Goal: Task Accomplishment & Management: Manage account settings

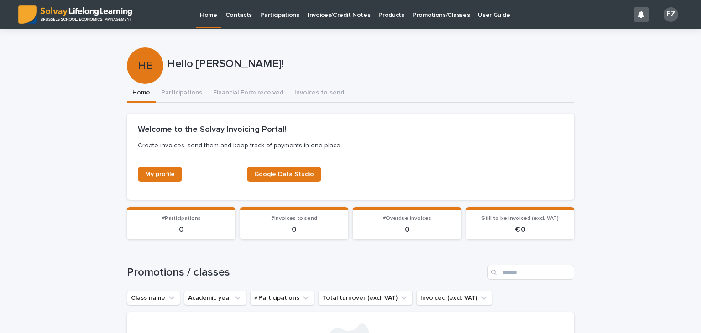
click at [437, 17] on p "Promotions/Classes" at bounding box center [440, 9] width 57 height 19
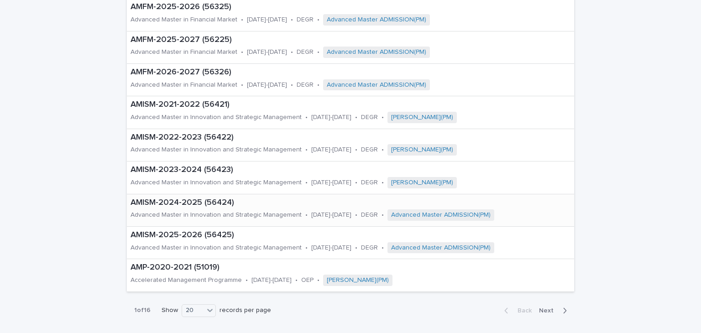
scroll to position [389, 0]
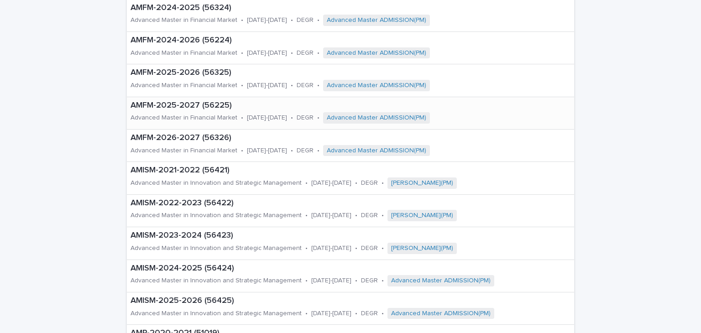
click at [182, 114] on p "Advanced Master in Financial Market" at bounding box center [183, 118] width 107 height 8
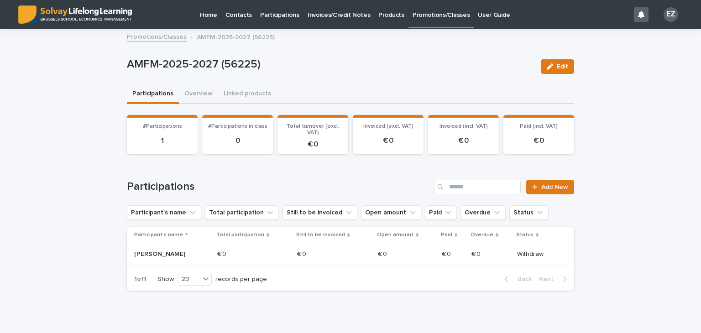
click at [166, 41] on link "Promotions/Classes" at bounding box center [157, 36] width 60 height 10
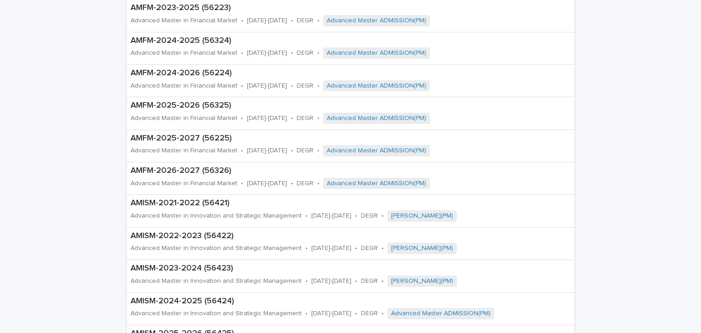
scroll to position [356, 0]
click at [195, 113] on div "Advanced Master in Financial Market" at bounding box center [183, 118] width 107 height 10
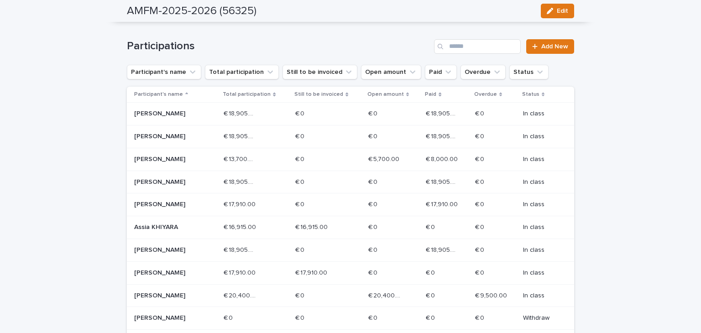
scroll to position [141, 0]
click at [161, 300] on div "[PERSON_NAME]" at bounding box center [175, 295] width 82 height 15
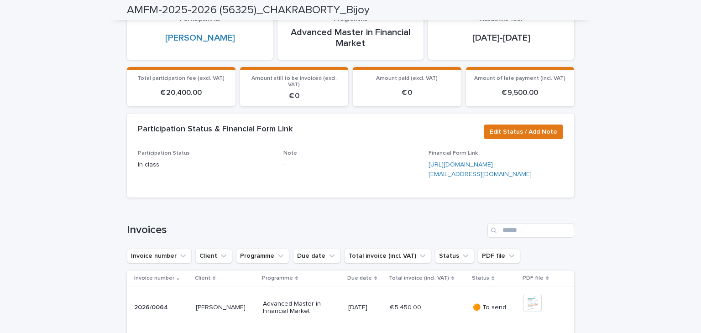
scroll to position [117, 0]
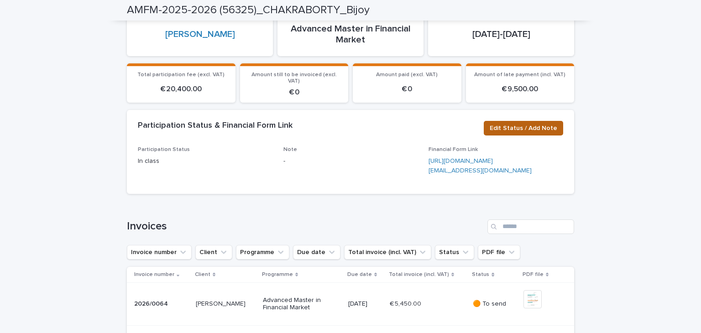
click at [511, 124] on span "Edit Status / Add Note" at bounding box center [524, 128] width 68 height 9
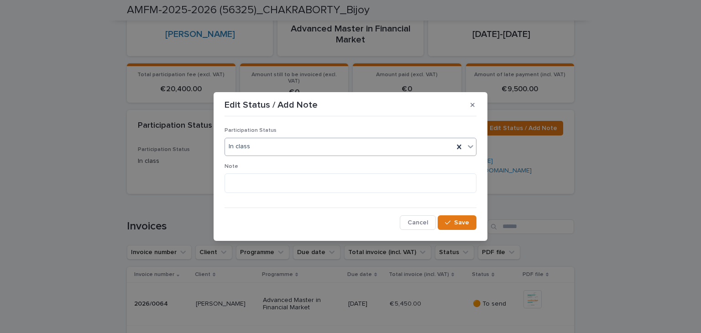
click at [299, 142] on div "In class" at bounding box center [339, 146] width 229 height 15
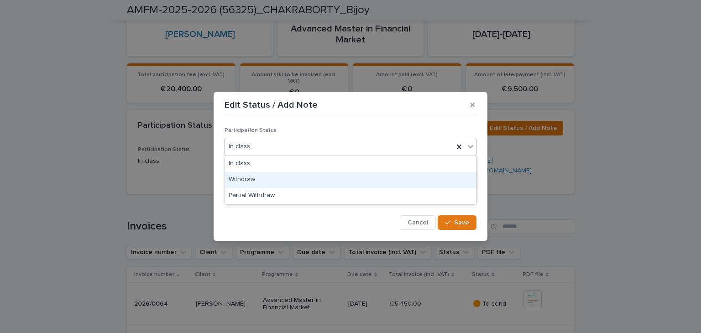
click at [287, 182] on div "Withdraw" at bounding box center [350, 180] width 251 height 16
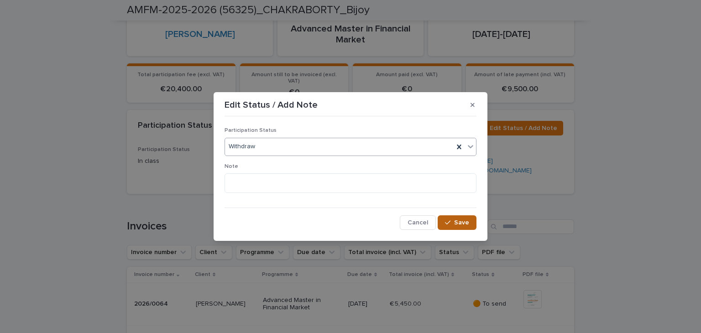
click at [449, 221] on icon "button" at bounding box center [447, 222] width 5 height 6
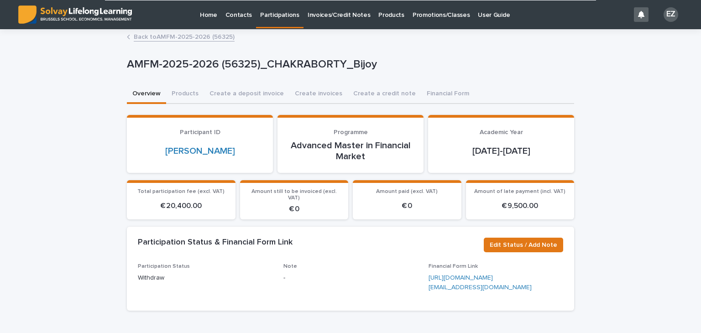
scroll to position [0, 0]
click at [225, 94] on button "Create a deposit invoice" at bounding box center [246, 94] width 85 height 19
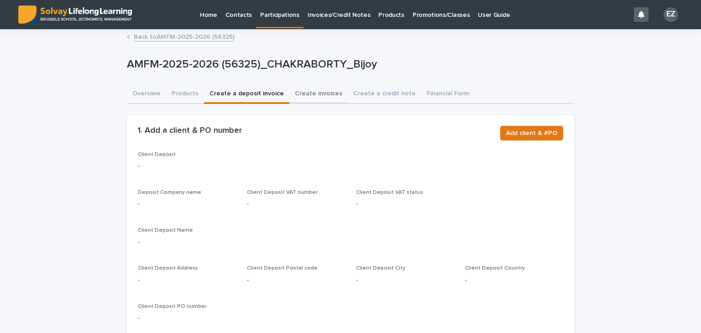
click at [311, 95] on button "Create invoices" at bounding box center [318, 94] width 58 height 19
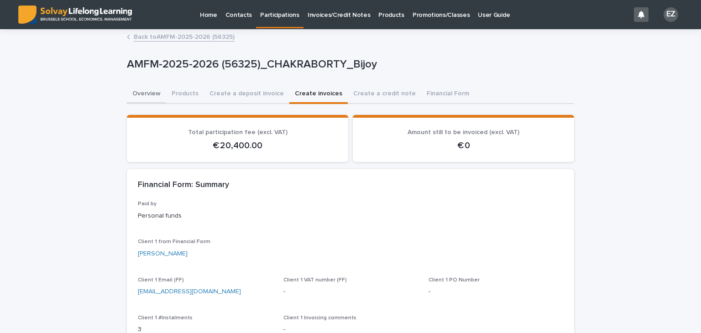
click at [133, 91] on button "Overview" at bounding box center [146, 94] width 39 height 19
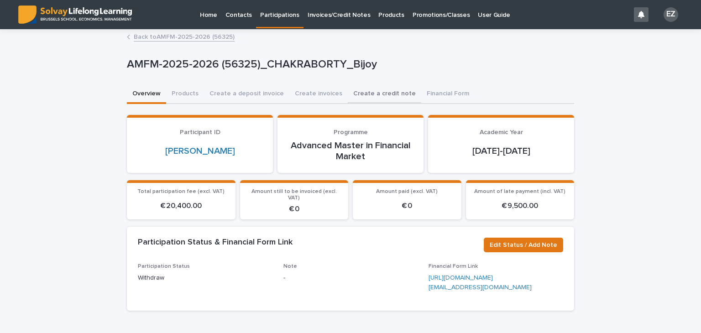
click at [361, 94] on button "Create a credit note" at bounding box center [384, 94] width 73 height 19
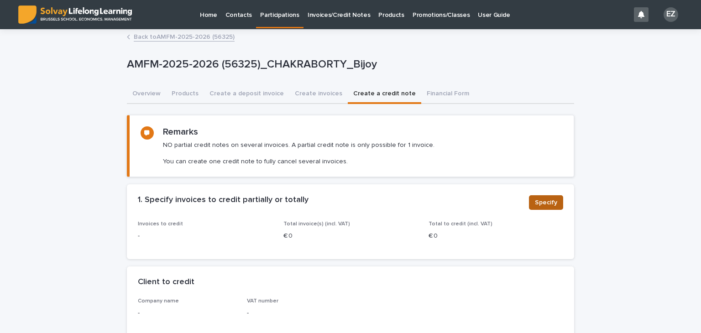
click at [544, 199] on span "Specify" at bounding box center [546, 202] width 22 height 9
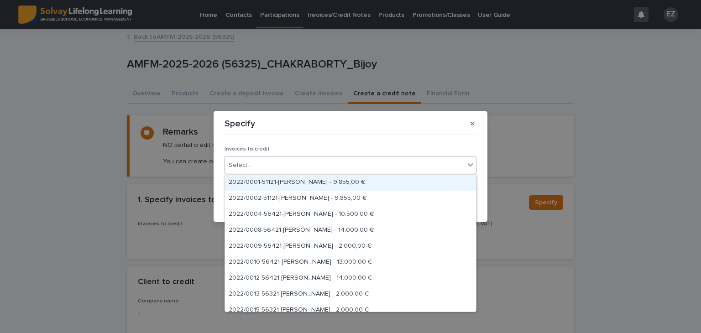
click at [277, 166] on div "Select..." at bounding box center [345, 165] width 240 height 15
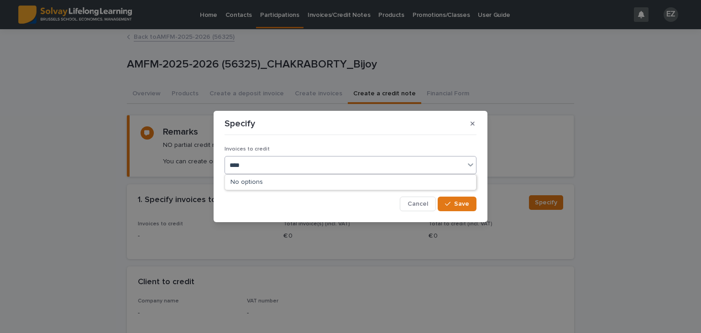
type input "*****"
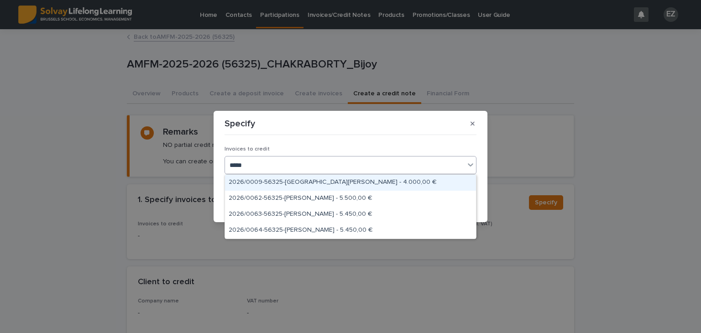
click at [315, 180] on div "2026/0009-56325-[GEOGRAPHIC_DATA][PERSON_NAME] - 4.000,00 €" at bounding box center [350, 183] width 251 height 16
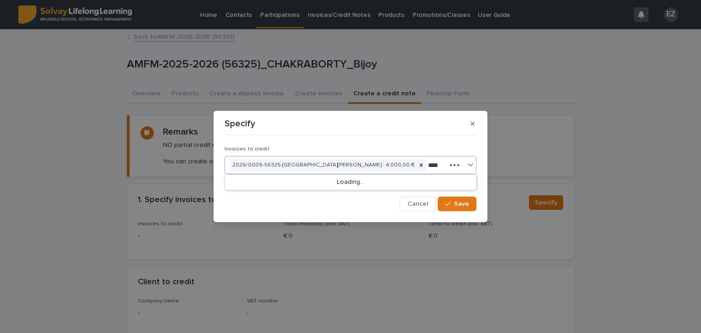
type input "*****"
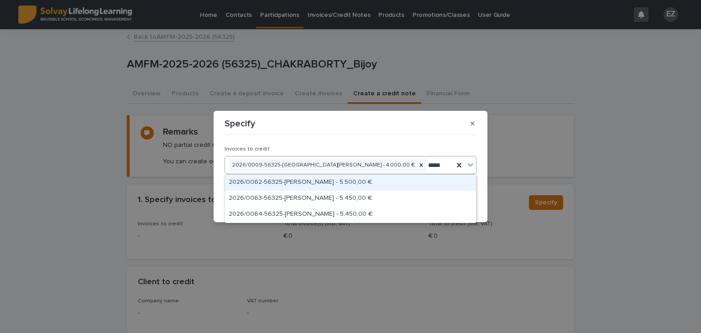
click at [327, 185] on div "2026/0062-56325-[PERSON_NAME] - 5.500,00 €" at bounding box center [350, 183] width 251 height 16
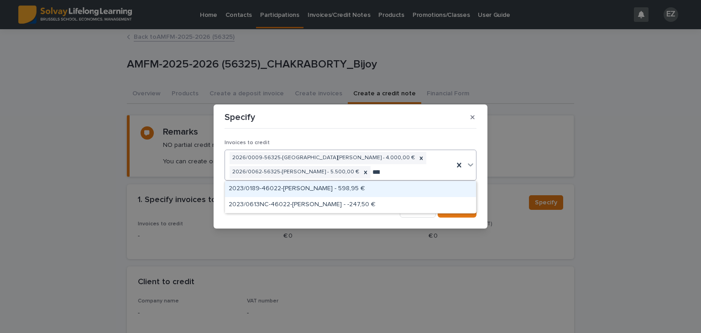
type input "*****"
click at [325, 185] on div "2026/0063-56325-[PERSON_NAME] - 5.450,00 €" at bounding box center [350, 189] width 251 height 16
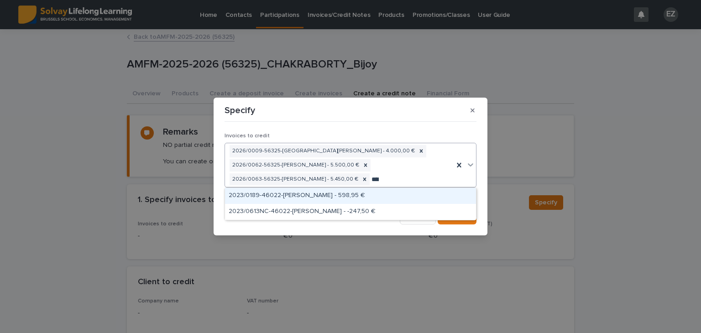
type input "*****"
click at [360, 196] on div "2026/0064-56325-[PERSON_NAME] - 5.450,00 €" at bounding box center [350, 196] width 251 height 16
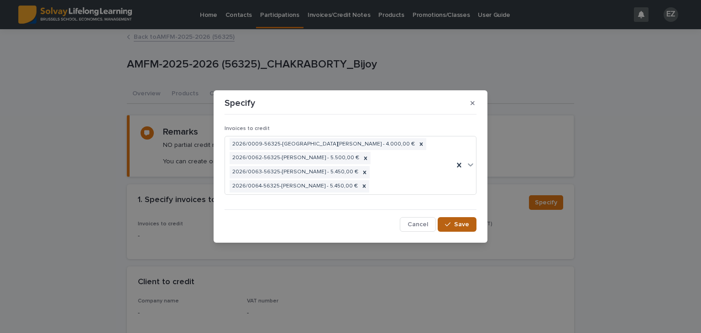
click at [469, 222] on span "Save" at bounding box center [461, 224] width 15 height 6
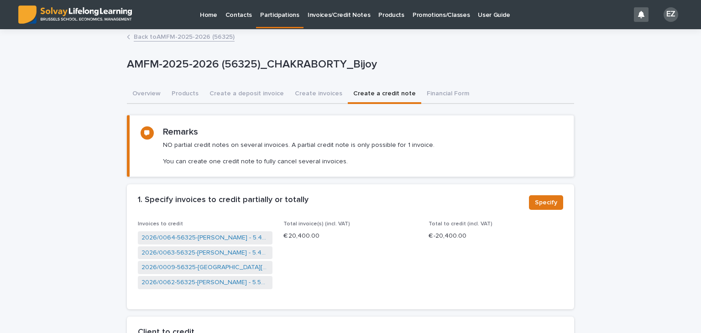
click at [541, 209] on div "Specify" at bounding box center [544, 204] width 38 height 18
click at [538, 199] on span "Specify" at bounding box center [546, 202] width 22 height 9
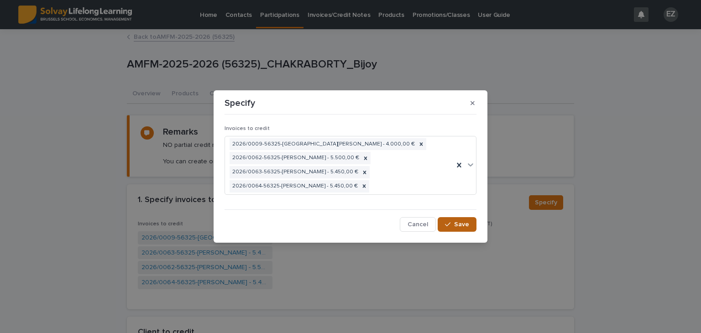
click at [464, 225] on span "Save" at bounding box center [461, 224] width 15 height 6
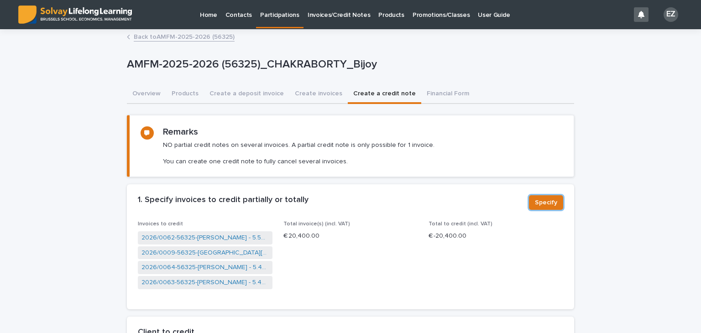
scroll to position [47, 0]
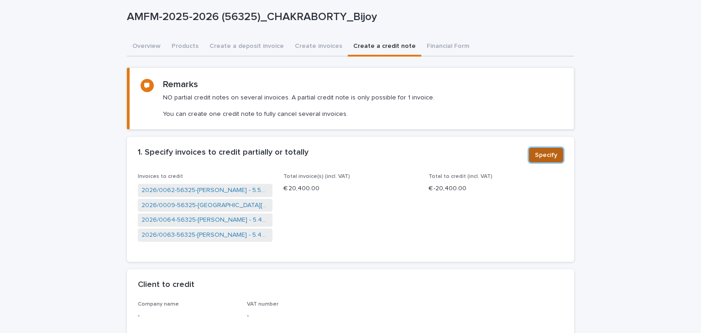
click at [540, 157] on span "Specify" at bounding box center [546, 155] width 22 height 9
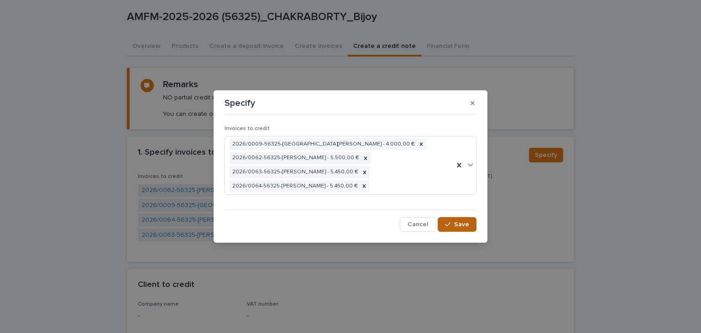
click at [454, 224] on div "button" at bounding box center [449, 224] width 9 height 6
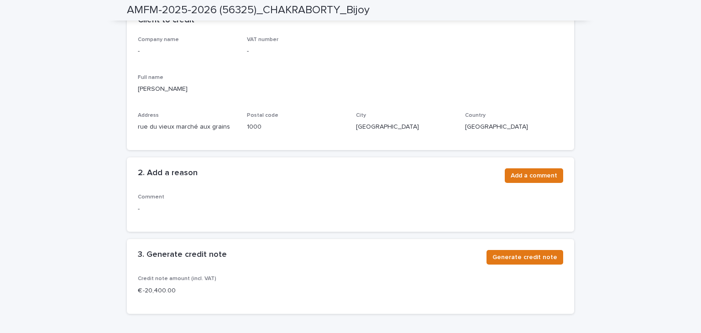
scroll to position [315, 0]
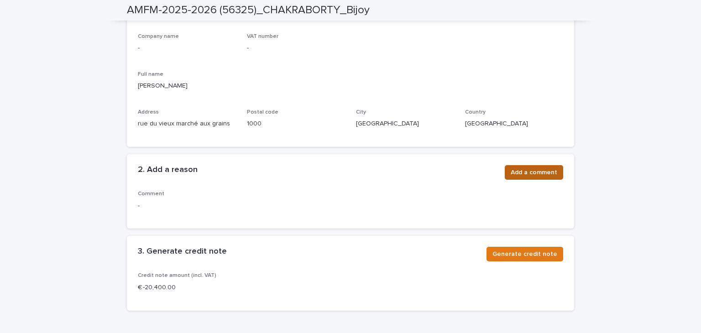
click at [513, 174] on span "Add a comment" at bounding box center [534, 172] width 47 height 9
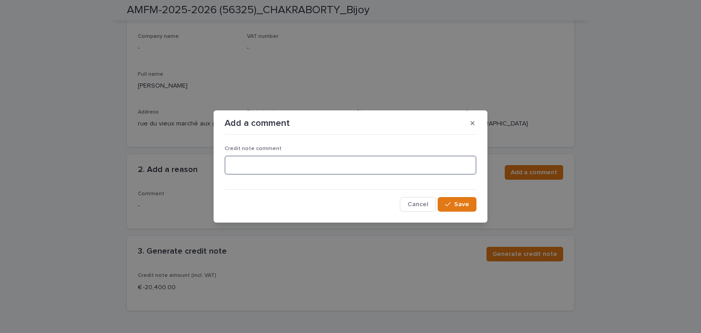
click at [311, 165] on textarea at bounding box center [350, 166] width 252 height 20
type textarea "*********"
click at [454, 207] on button "Save" at bounding box center [457, 204] width 39 height 15
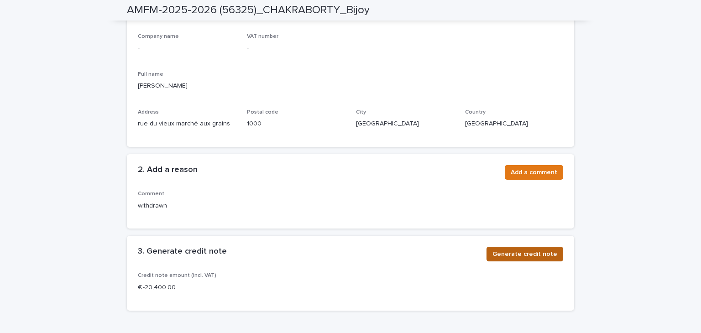
click at [527, 250] on span "Generate credit note" at bounding box center [524, 254] width 65 height 9
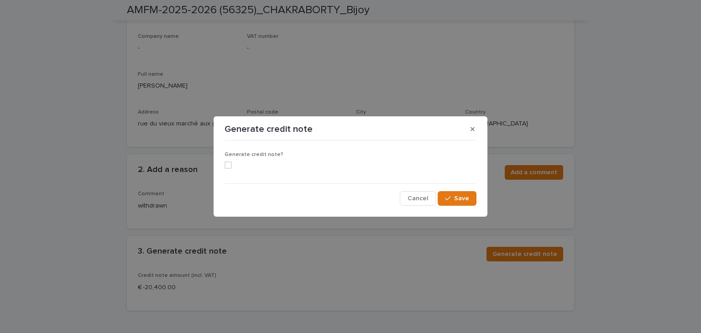
click at [226, 170] on div "Generate credit note?" at bounding box center [350, 163] width 252 height 25
click at [226, 166] on span at bounding box center [227, 165] width 7 height 7
click at [463, 196] on span "Save" at bounding box center [461, 198] width 15 height 6
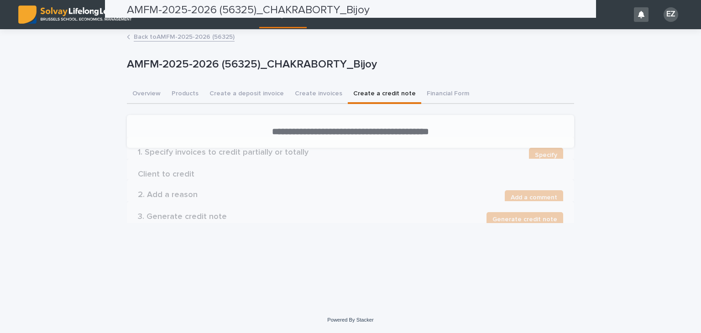
scroll to position [0, 0]
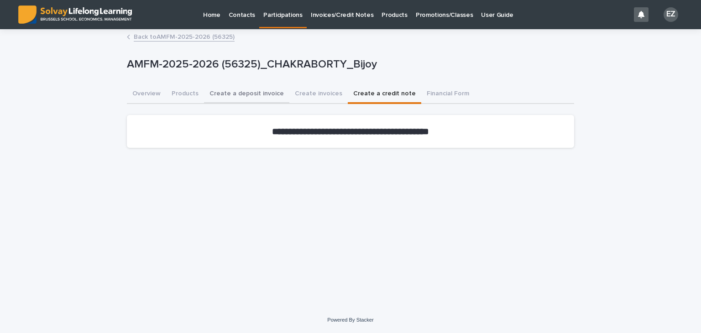
click at [259, 95] on button "Create a deposit invoice" at bounding box center [246, 94] width 85 height 19
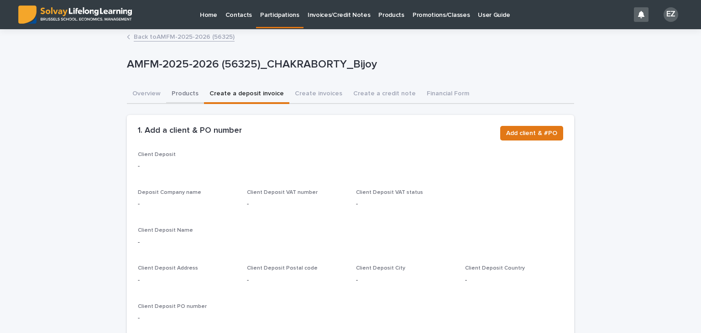
click at [175, 96] on button "Products" at bounding box center [185, 94] width 38 height 19
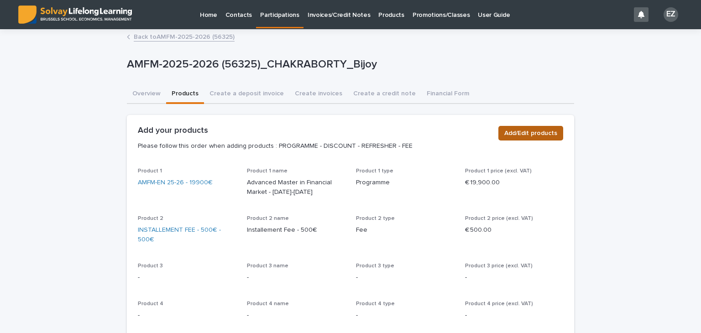
click at [545, 133] on span "Add/Edit products" at bounding box center [530, 133] width 53 height 9
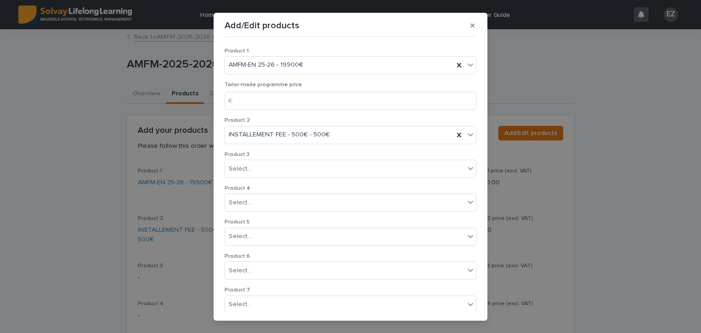
scroll to position [175, 0]
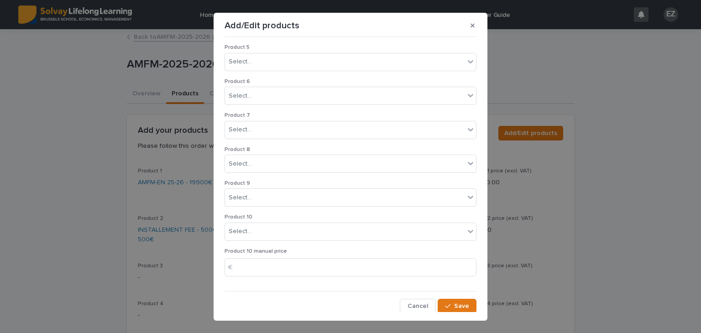
click at [299, 255] on div "Product 10 manual price €" at bounding box center [350, 266] width 252 height 36
click at [305, 265] on input at bounding box center [350, 267] width 252 height 18
type input "******"
click at [246, 230] on div "Select..." at bounding box center [240, 232] width 23 height 10
click at [251, 235] on div "Select... *" at bounding box center [345, 231] width 240 height 15
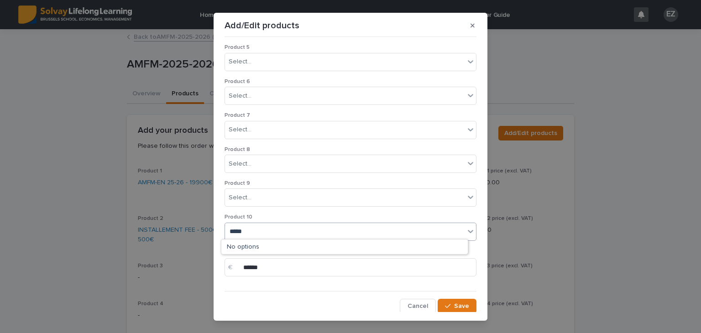
type input "******"
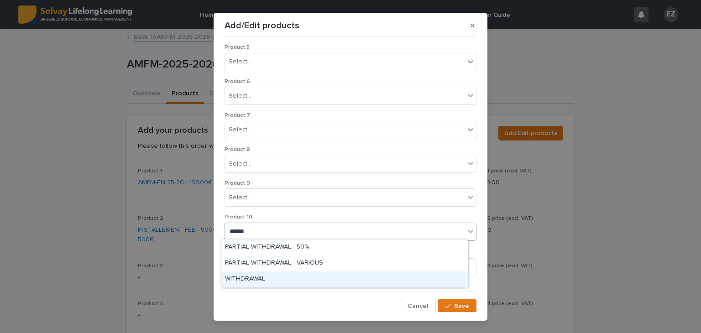
click at [307, 280] on div "WITHDRAWAL" at bounding box center [344, 279] width 246 height 16
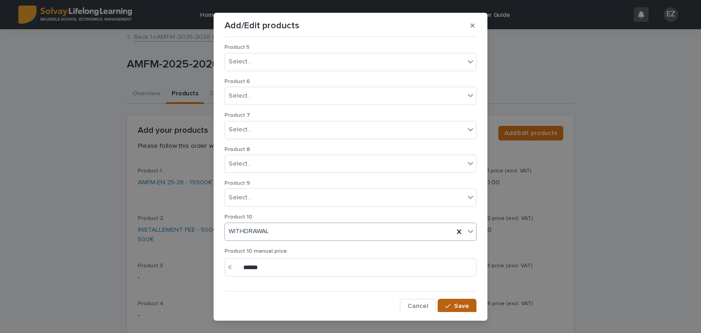
click at [454, 305] on span "Save" at bounding box center [461, 306] width 15 height 6
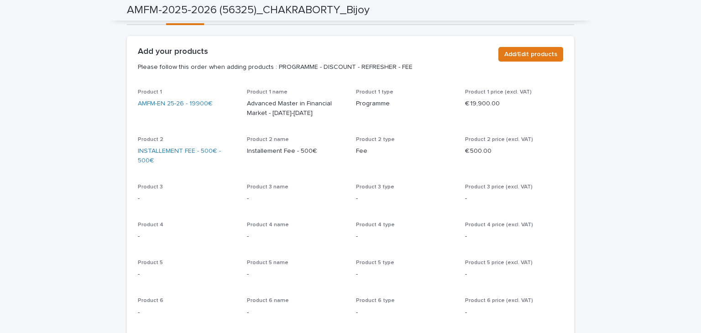
scroll to position [0, 0]
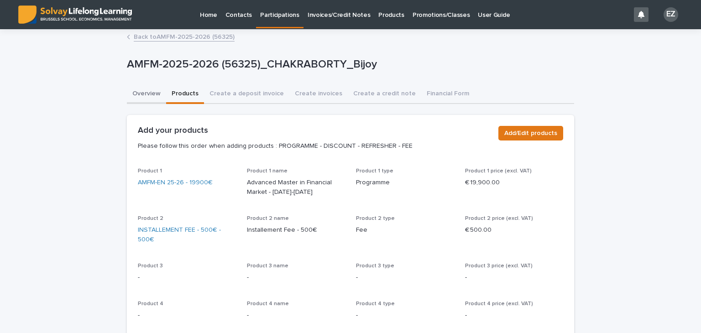
click at [136, 98] on button "Overview" at bounding box center [146, 94] width 39 height 19
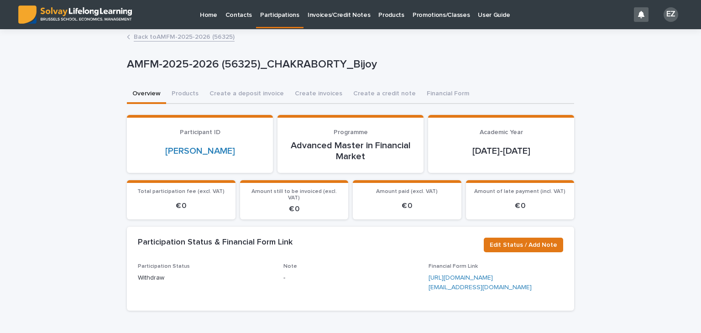
click at [185, 37] on link "Back to AMFM-2025-2026 (56325)" at bounding box center [184, 36] width 101 height 10
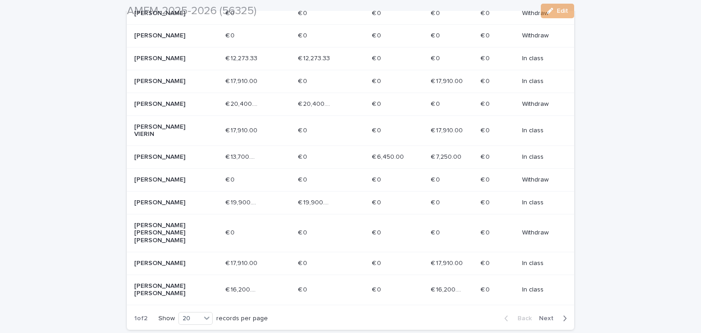
scroll to position [481, 0]
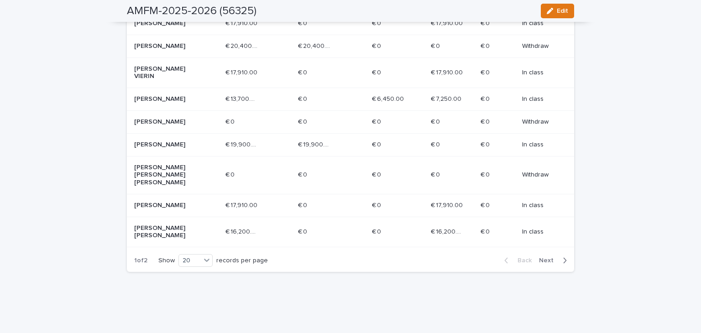
click at [546, 257] on span "Next" at bounding box center [549, 260] width 20 height 6
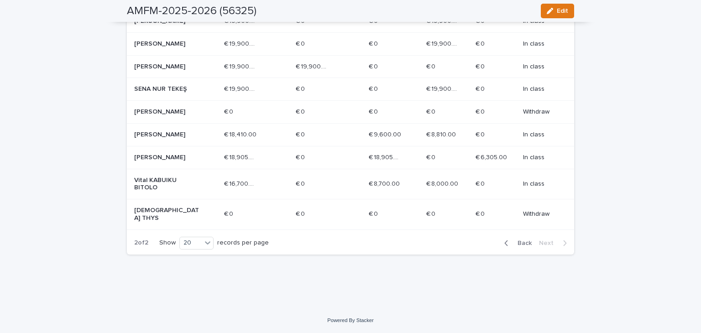
scroll to position [443, 0]
click at [164, 87] on div "SENA NUR TEKEŞ" at bounding box center [175, 89] width 83 height 15
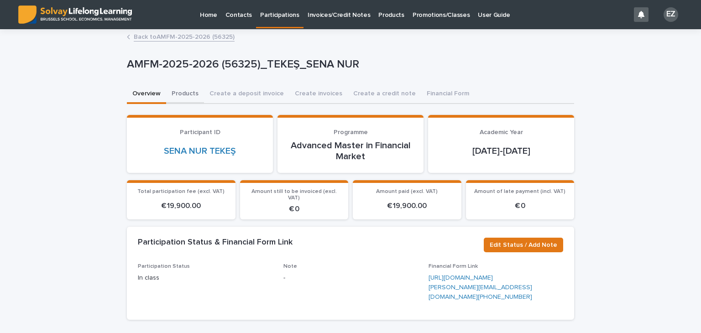
click at [182, 93] on button "Products" at bounding box center [185, 94] width 38 height 19
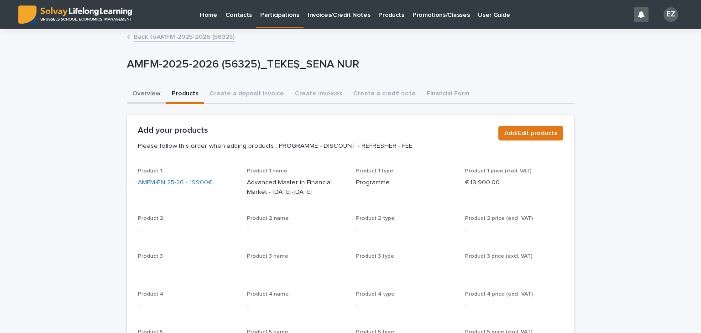
click at [144, 98] on button "Overview" at bounding box center [146, 94] width 39 height 19
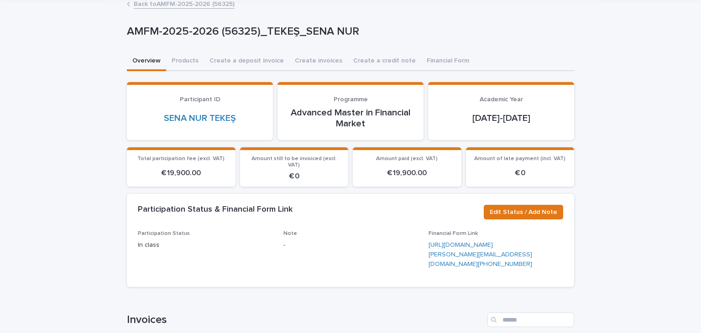
scroll to position [26, 0]
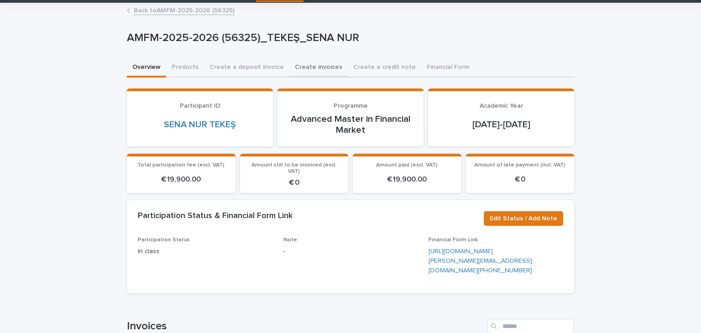
click at [312, 67] on button "Create invoices" at bounding box center [318, 67] width 58 height 19
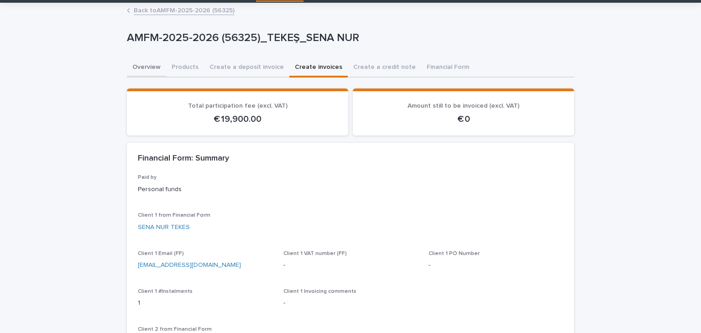
click at [138, 66] on button "Overview" at bounding box center [146, 67] width 39 height 19
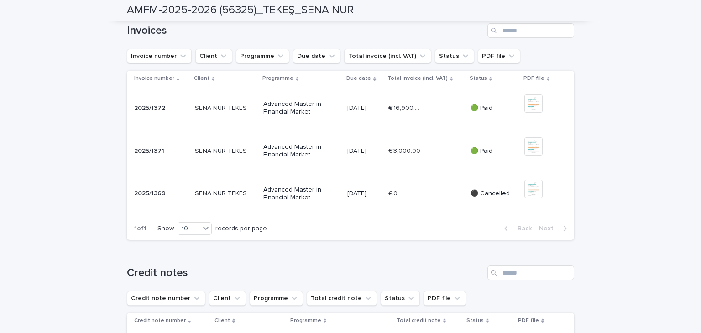
scroll to position [326, 0]
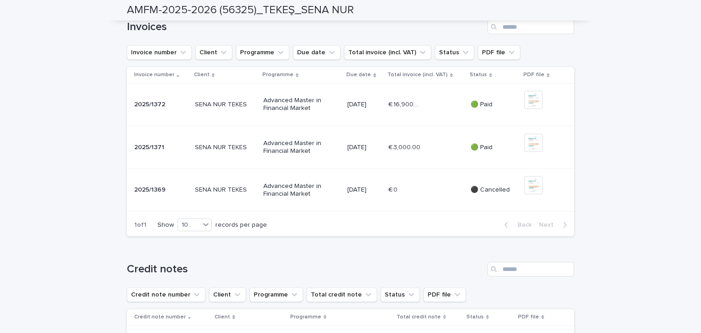
click at [487, 169] on td "🟢 Paid" at bounding box center [494, 147] width 54 height 43
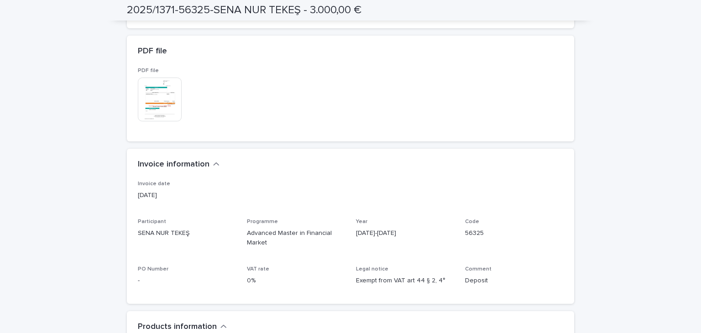
scroll to position [186, 0]
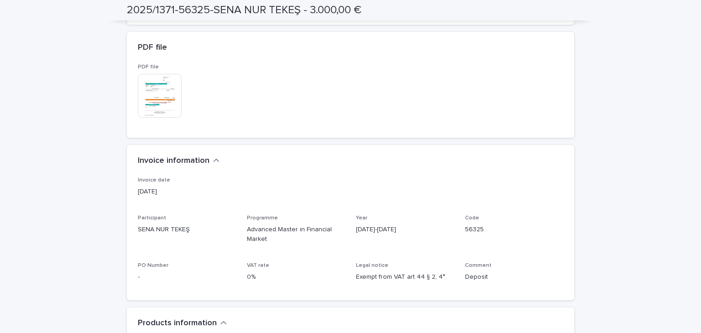
click at [158, 88] on img at bounding box center [160, 96] width 44 height 44
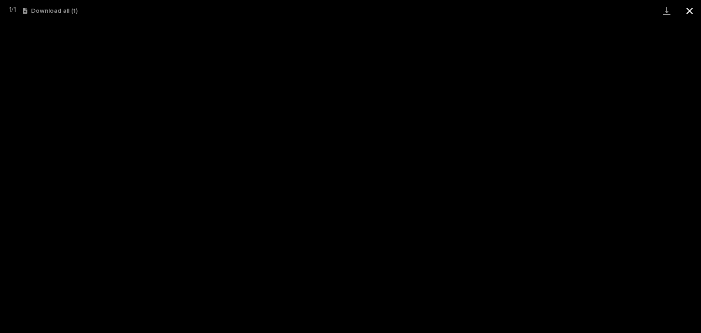
click at [693, 8] on button "Close gallery" at bounding box center [689, 10] width 23 height 21
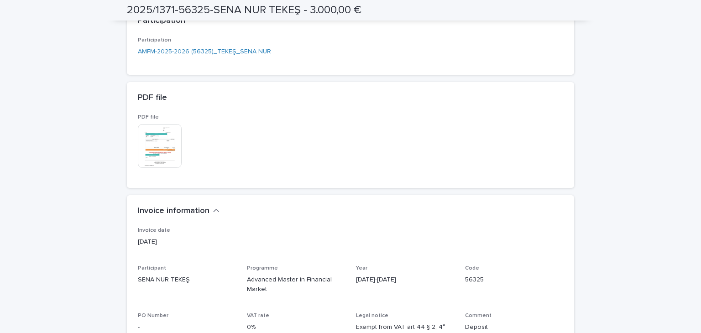
scroll to position [195, 0]
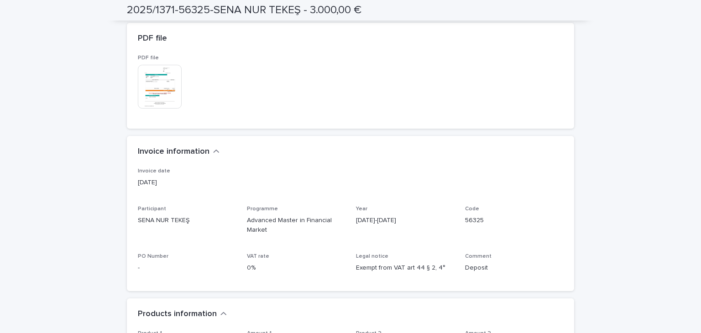
click at [170, 68] on img at bounding box center [160, 87] width 44 height 44
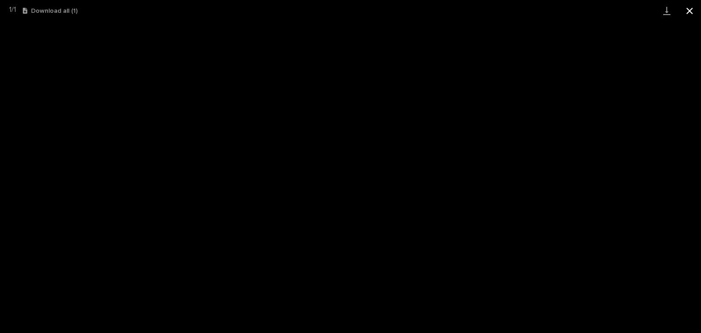
click at [685, 4] on button "Close gallery" at bounding box center [689, 10] width 23 height 21
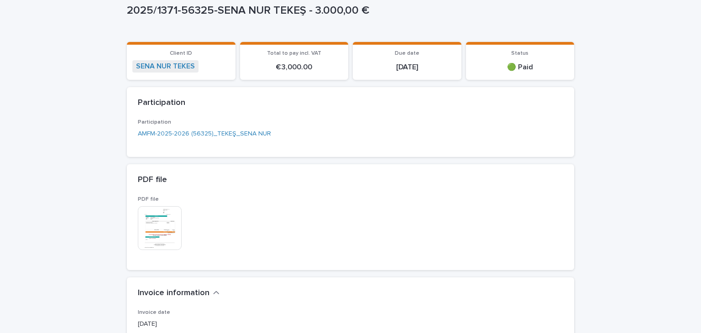
scroll to position [55, 0]
click at [165, 212] on img at bounding box center [160, 227] width 44 height 44
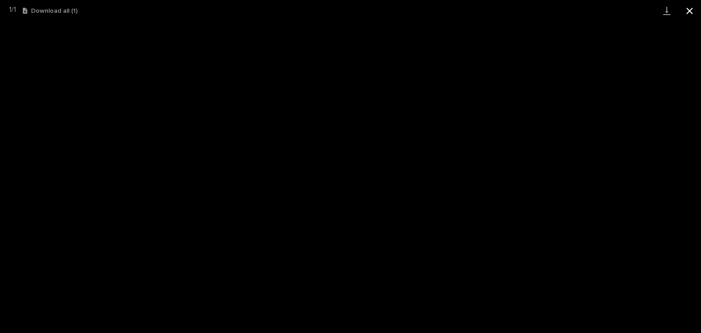
click at [684, 13] on button "Close gallery" at bounding box center [689, 10] width 23 height 21
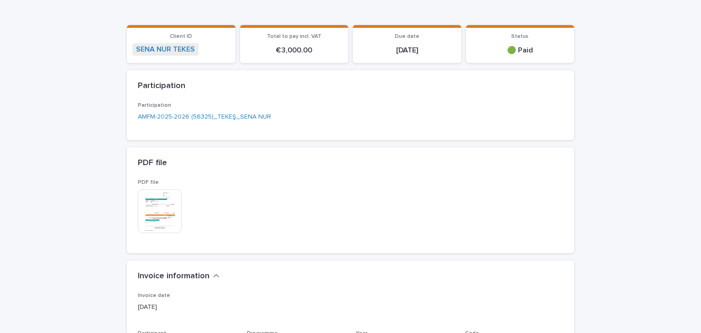
scroll to position [0, 0]
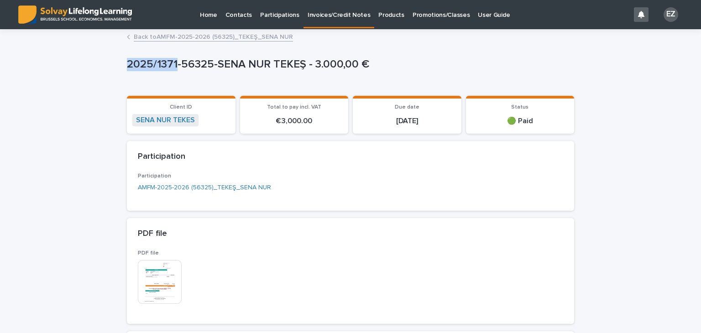
drag, startPoint x: 122, startPoint y: 64, endPoint x: 175, endPoint y: 68, distance: 53.1
copy p "2025/1371"
click at [153, 29] on div "Back to AMFM-2025-2026 (56325)_TEKEŞ_SENA NUR" at bounding box center [350, 29] width 701 height 1
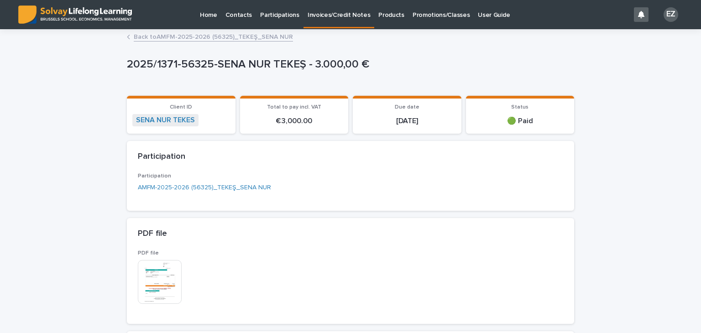
click at [156, 33] on link "Back to AMFM-2025-2026 (56325)_TEKEŞ_SENA NUR" at bounding box center [213, 36] width 159 height 10
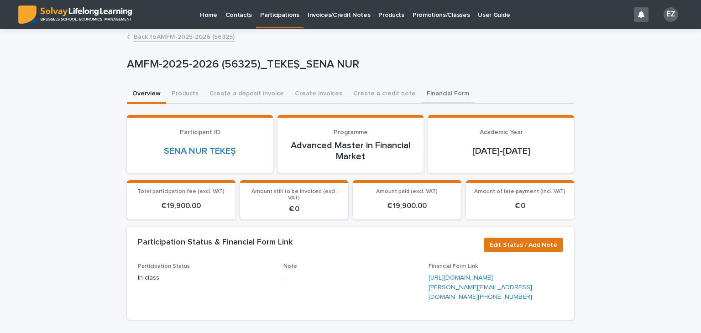
click at [421, 94] on button "Financial Form" at bounding box center [447, 94] width 53 height 19
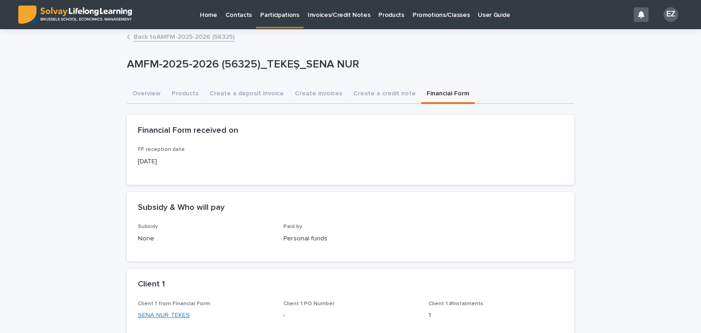
click at [157, 311] on link "SENA NUR TEKES" at bounding box center [164, 316] width 52 height 10
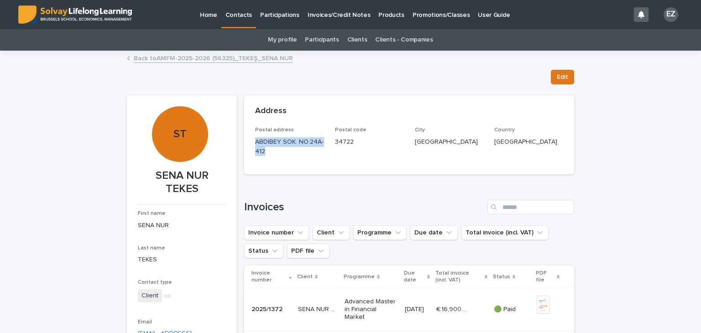
drag, startPoint x: 250, startPoint y: 136, endPoint x: 282, endPoint y: 156, distance: 38.7
click at [282, 156] on div "Postal address ABDIBEY SOK. NO:24A-412 Postal code 34722 City [GEOGRAPHIC_DATA]…" at bounding box center [409, 150] width 330 height 47
copy p "ABDIBEY SOK. NO:24A-412"
click at [344, 144] on p "34722" at bounding box center [369, 142] width 69 height 10
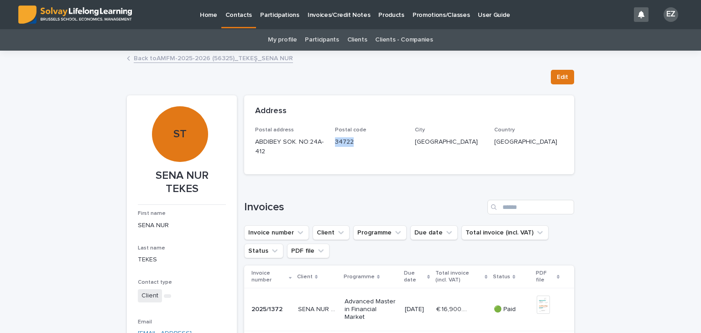
click at [344, 144] on p "34722" at bounding box center [369, 142] width 69 height 10
copy p "34722"
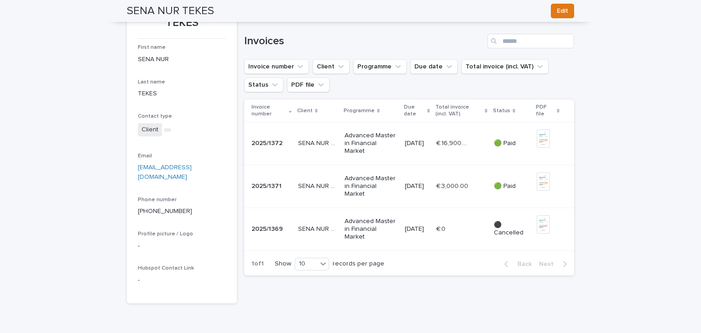
click at [451, 143] on p "€ 16,900.00" at bounding box center [453, 143] width 34 height 10
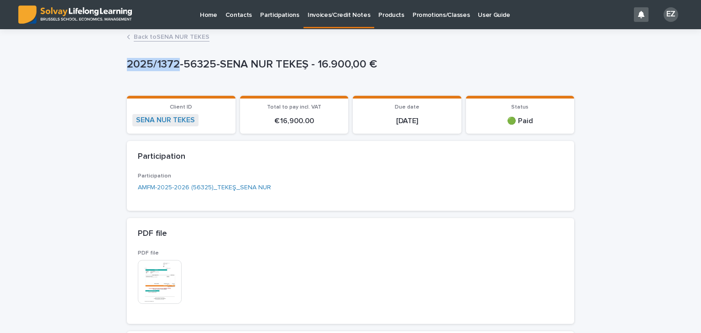
drag, startPoint x: 175, startPoint y: 66, endPoint x: 122, endPoint y: 59, distance: 53.4
copy p "2025/1372"
click at [170, 279] on img at bounding box center [160, 282] width 44 height 44
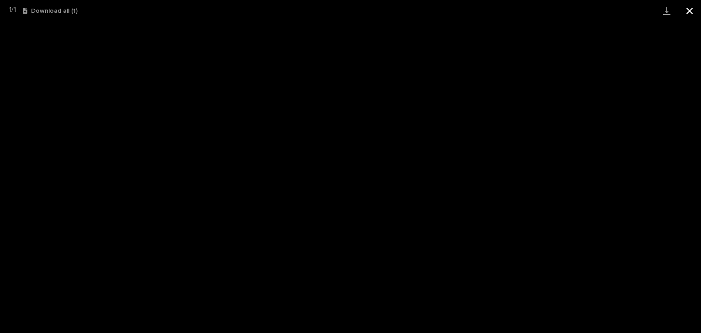
click at [686, 10] on button "Close gallery" at bounding box center [689, 10] width 23 height 21
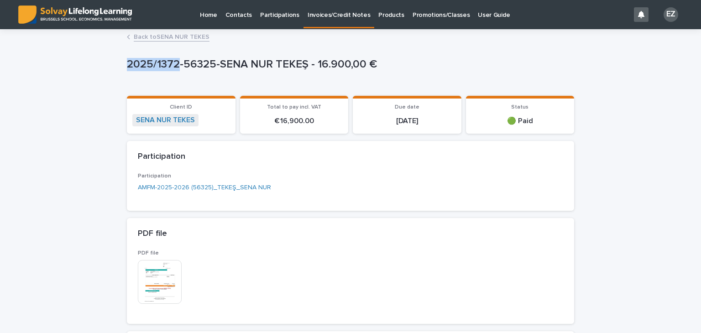
click at [157, 37] on link "Back to SENA NUR TEKES" at bounding box center [172, 36] width 76 height 10
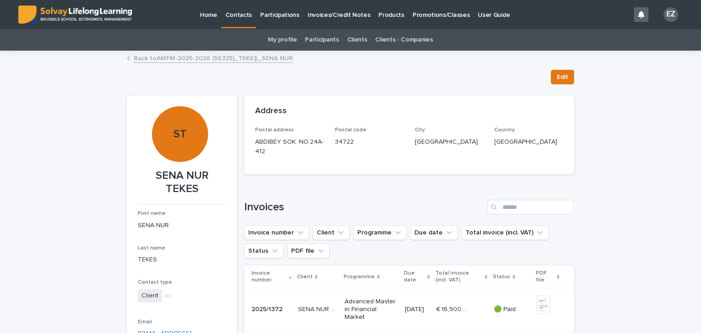
click at [216, 60] on link "Back to AMFM-2025-2026 (56325)_TEKEŞ_SENA NUR" at bounding box center [213, 57] width 159 height 10
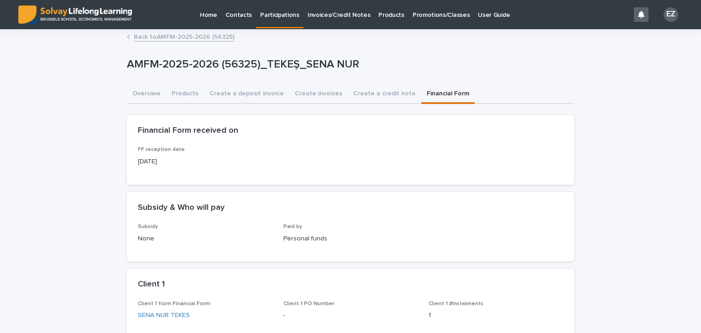
click at [190, 40] on link "Back to AMFM-2025-2026 (56325)" at bounding box center [184, 36] width 101 height 10
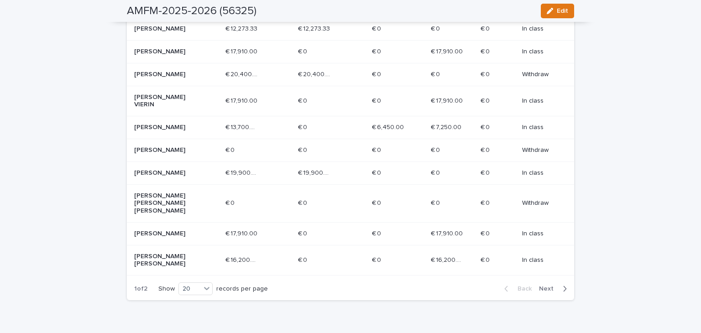
scroll to position [453, 0]
click at [544, 285] on button "Next" at bounding box center [554, 289] width 39 height 8
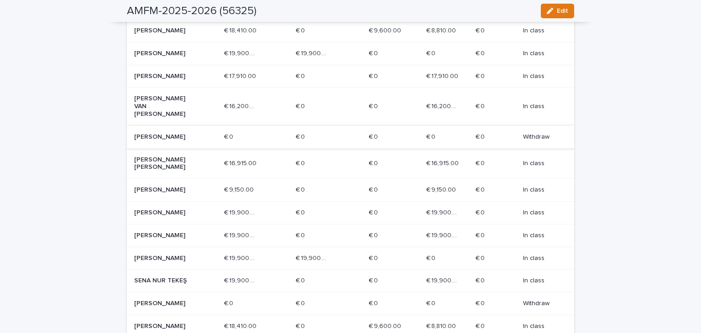
scroll to position [443, 0]
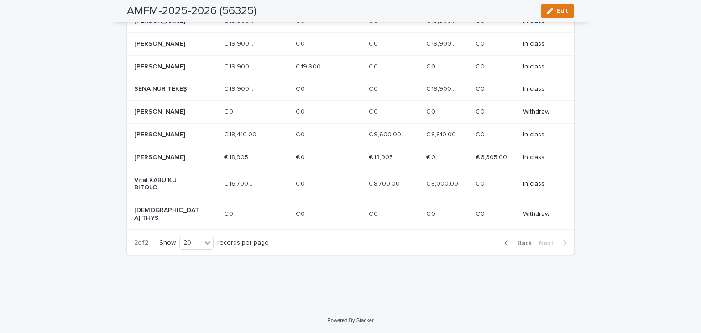
click at [170, 196] on div "Vital KABUIKU BITOLO" at bounding box center [175, 184] width 83 height 23
